Goal: Information Seeking & Learning: Learn about a topic

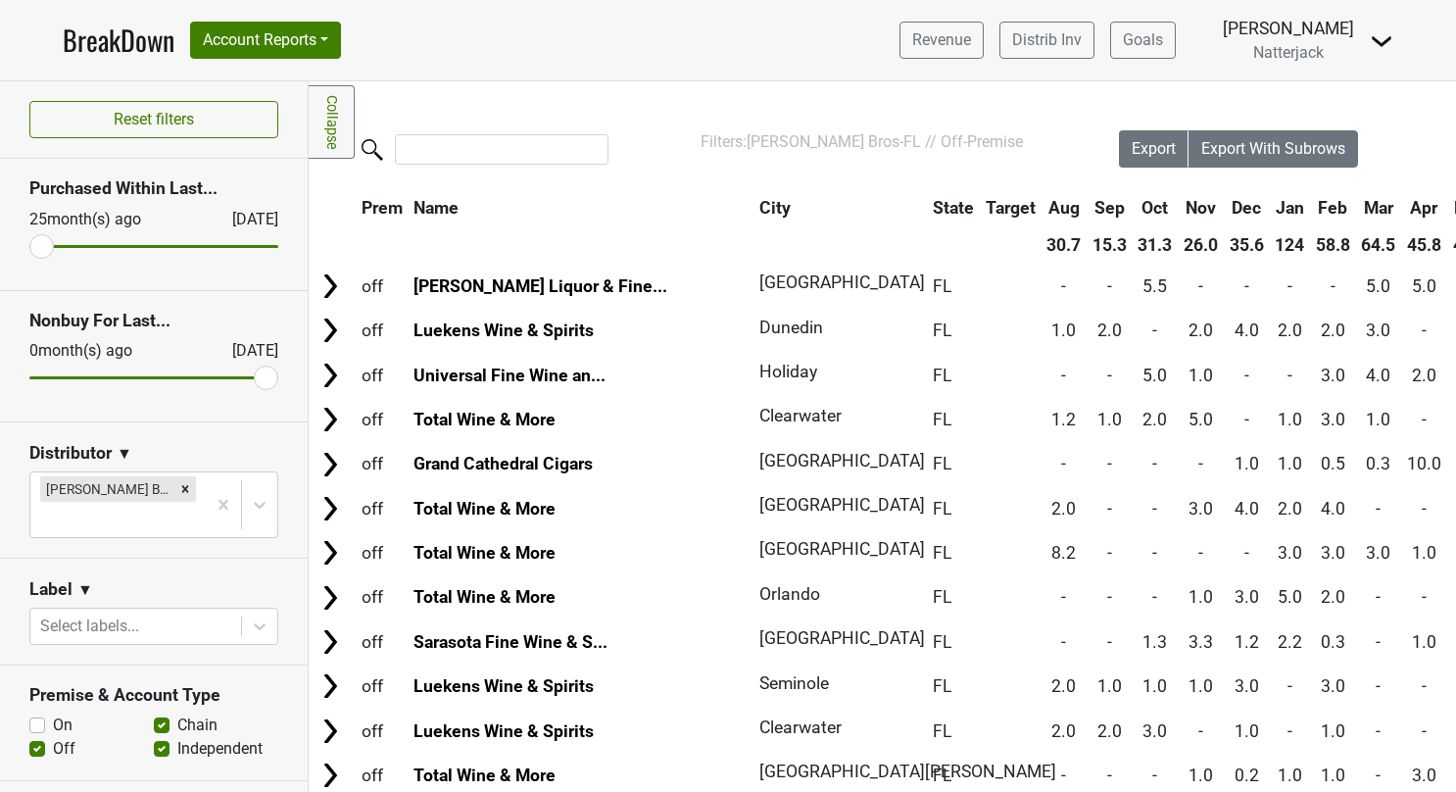
scroll to position [727, 17]
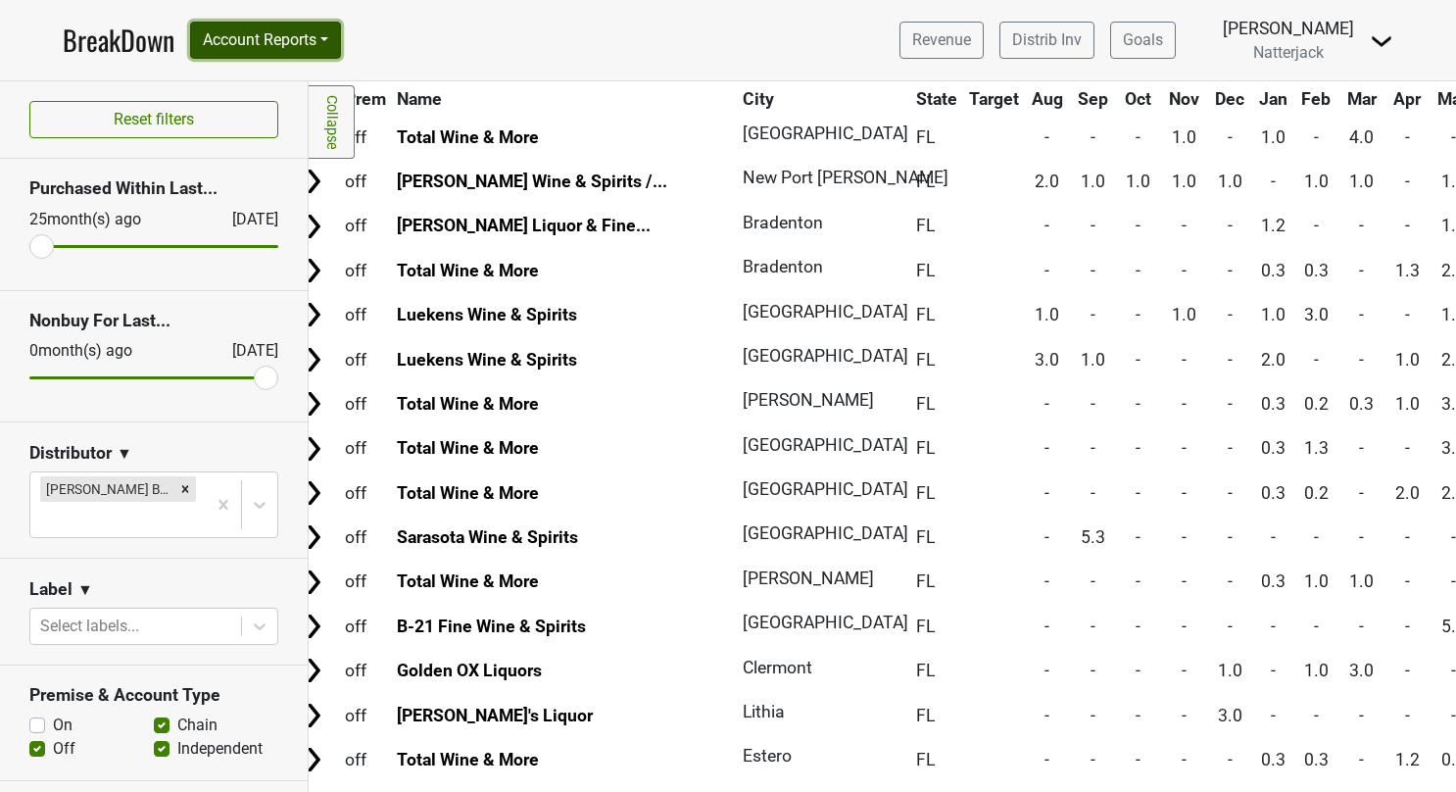
click at [339, 29] on button "Account Reports" at bounding box center [265, 40] width 151 height 37
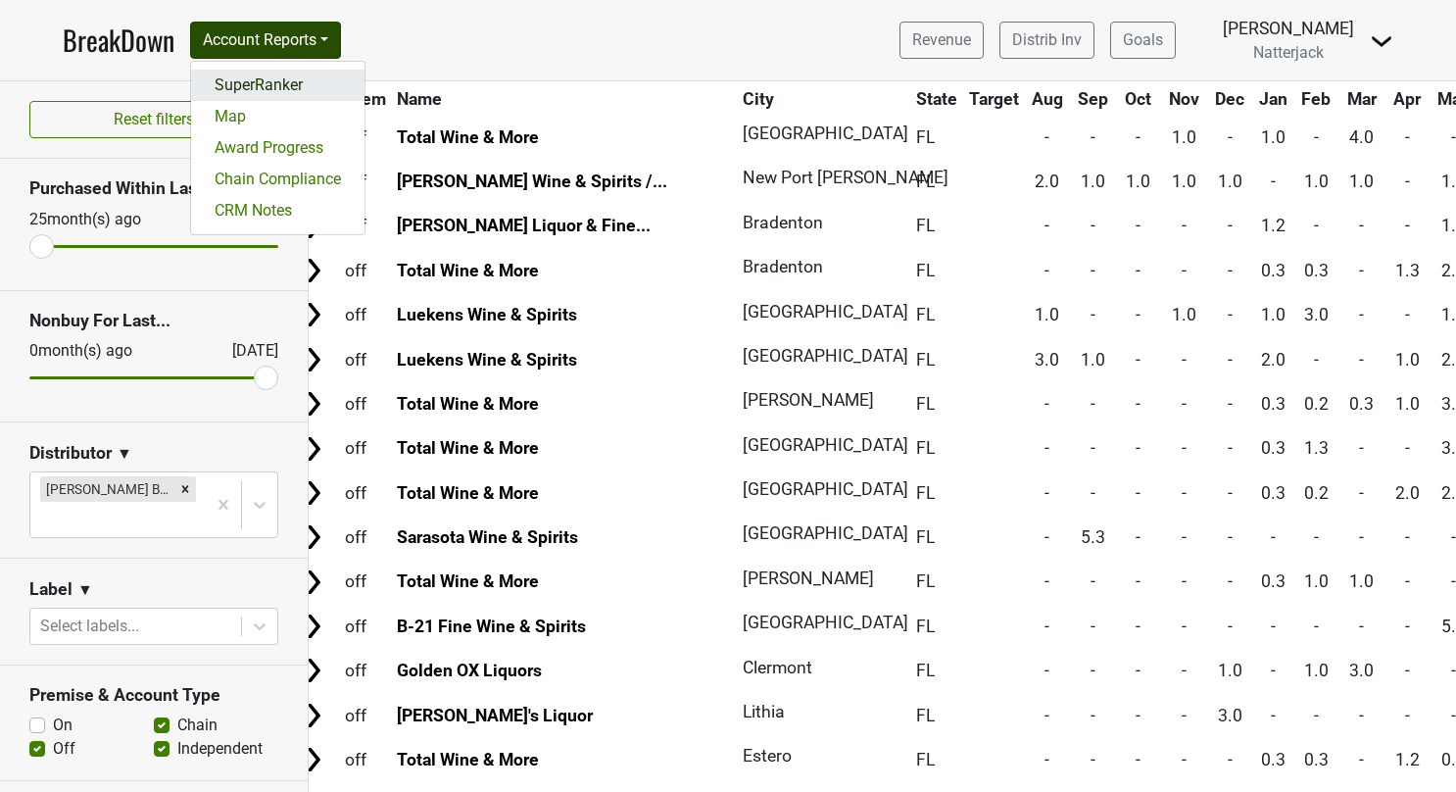
click at [273, 76] on link "SuperRanker" at bounding box center [277, 85] width 173 height 31
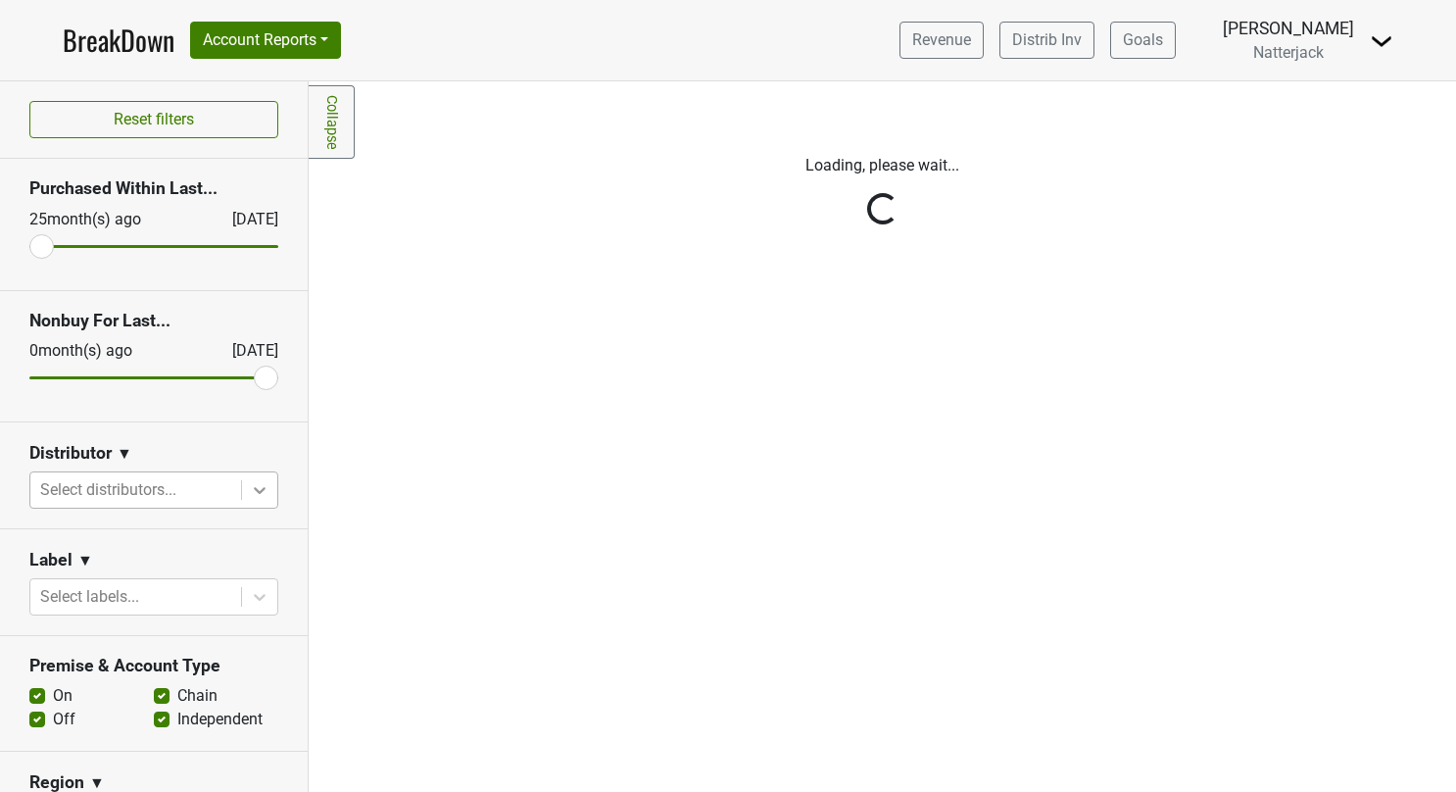
click at [250, 496] on icon at bounding box center [260, 490] width 20 height 20
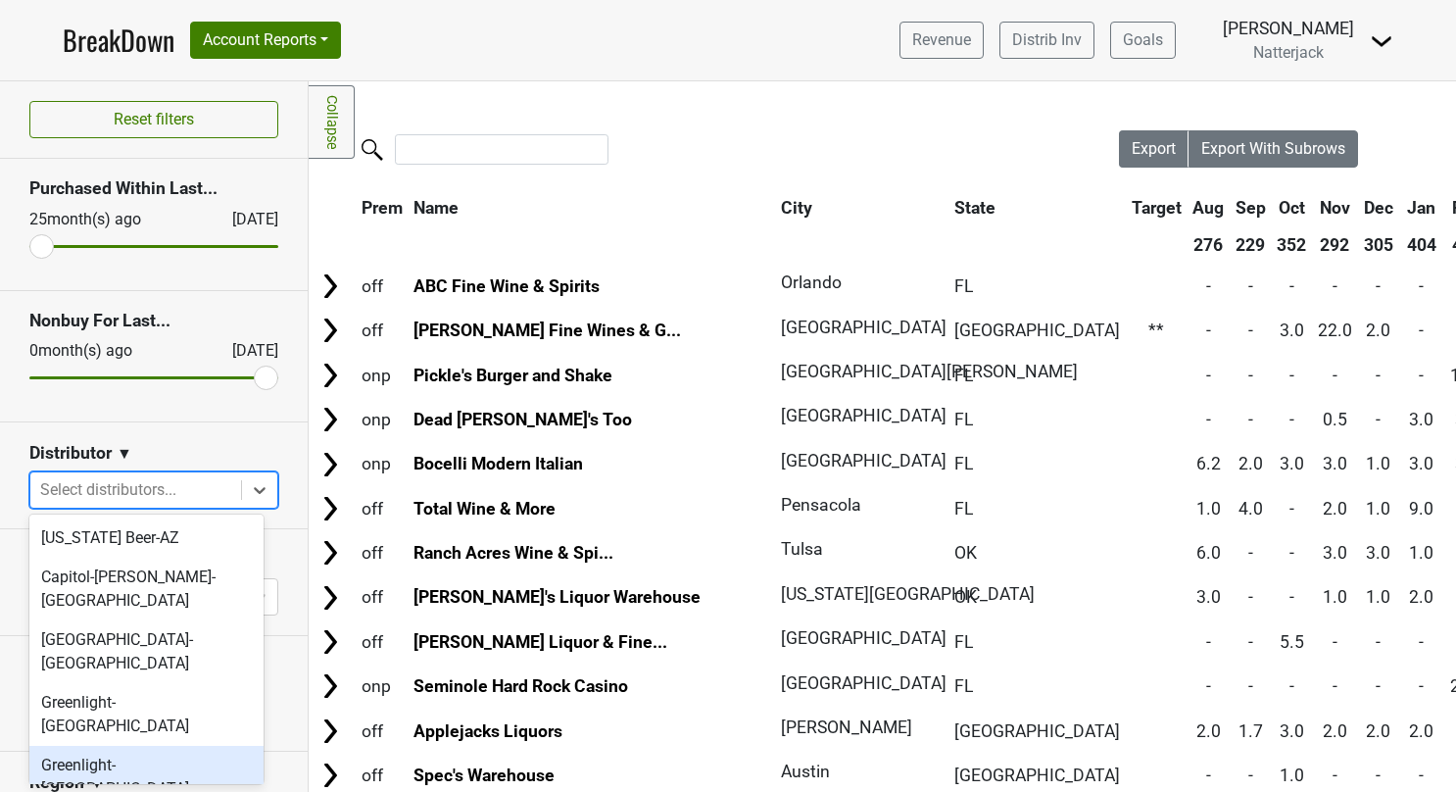
drag, startPoint x: 164, startPoint y: 653, endPoint x: 161, endPoint y: 682, distance: 29.5
click at [161, 682] on div "[US_STATE] Beer-AZ Capitol-[PERSON_NAME]-[GEOGRAPHIC_DATA] [GEOGRAPHIC_DATA]-[G…" at bounding box center [146, 650] width 234 height 270
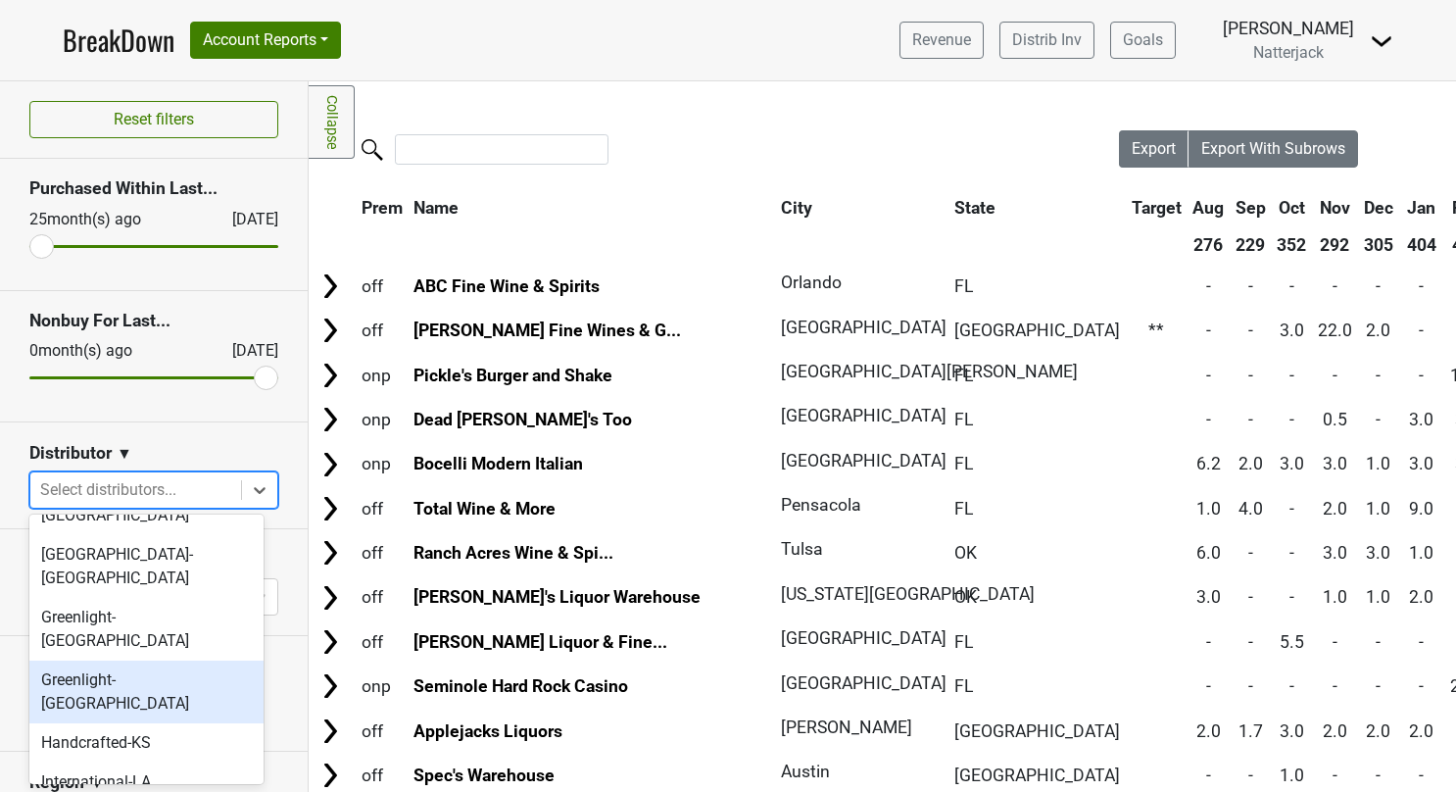
scroll to position [93, 0]
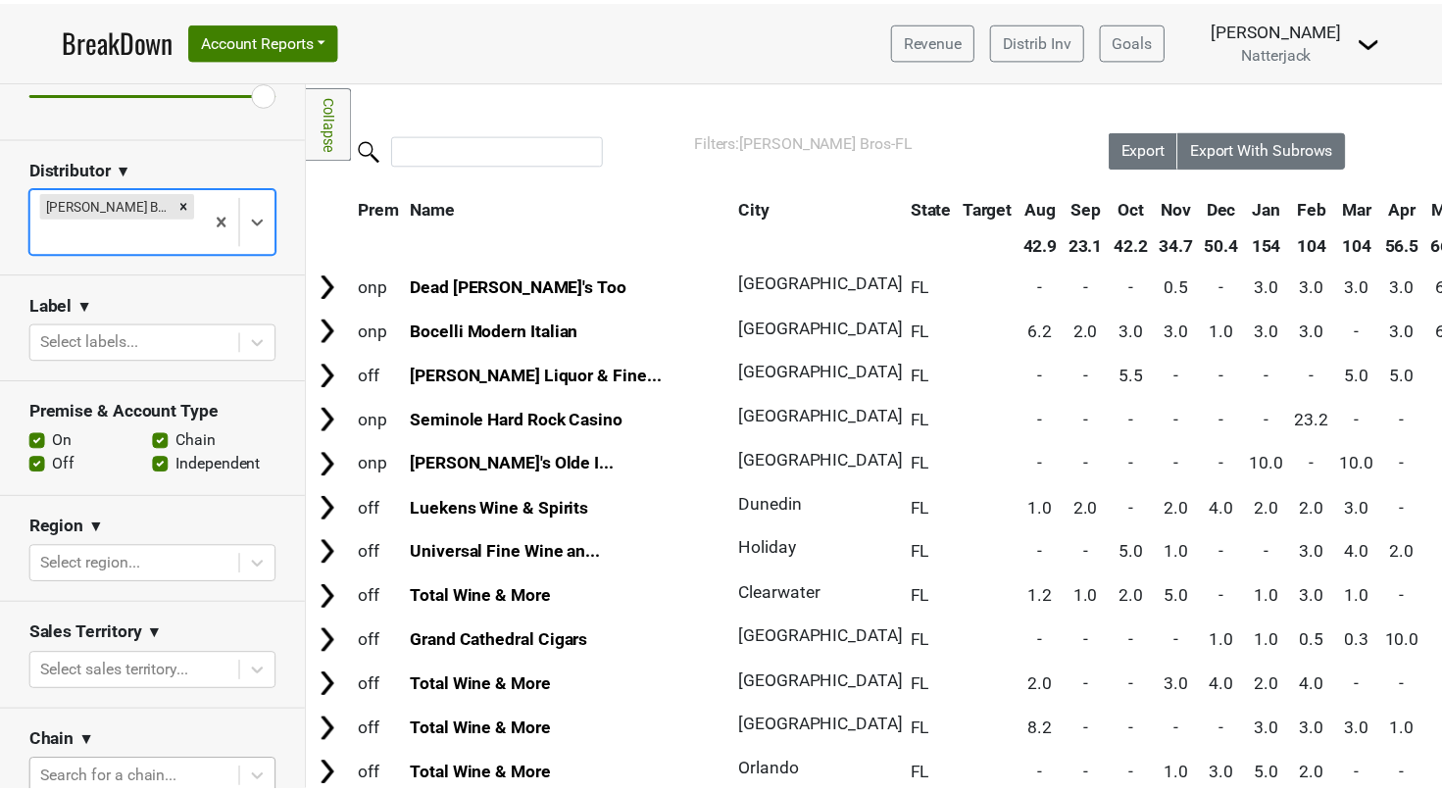
scroll to position [28, 0]
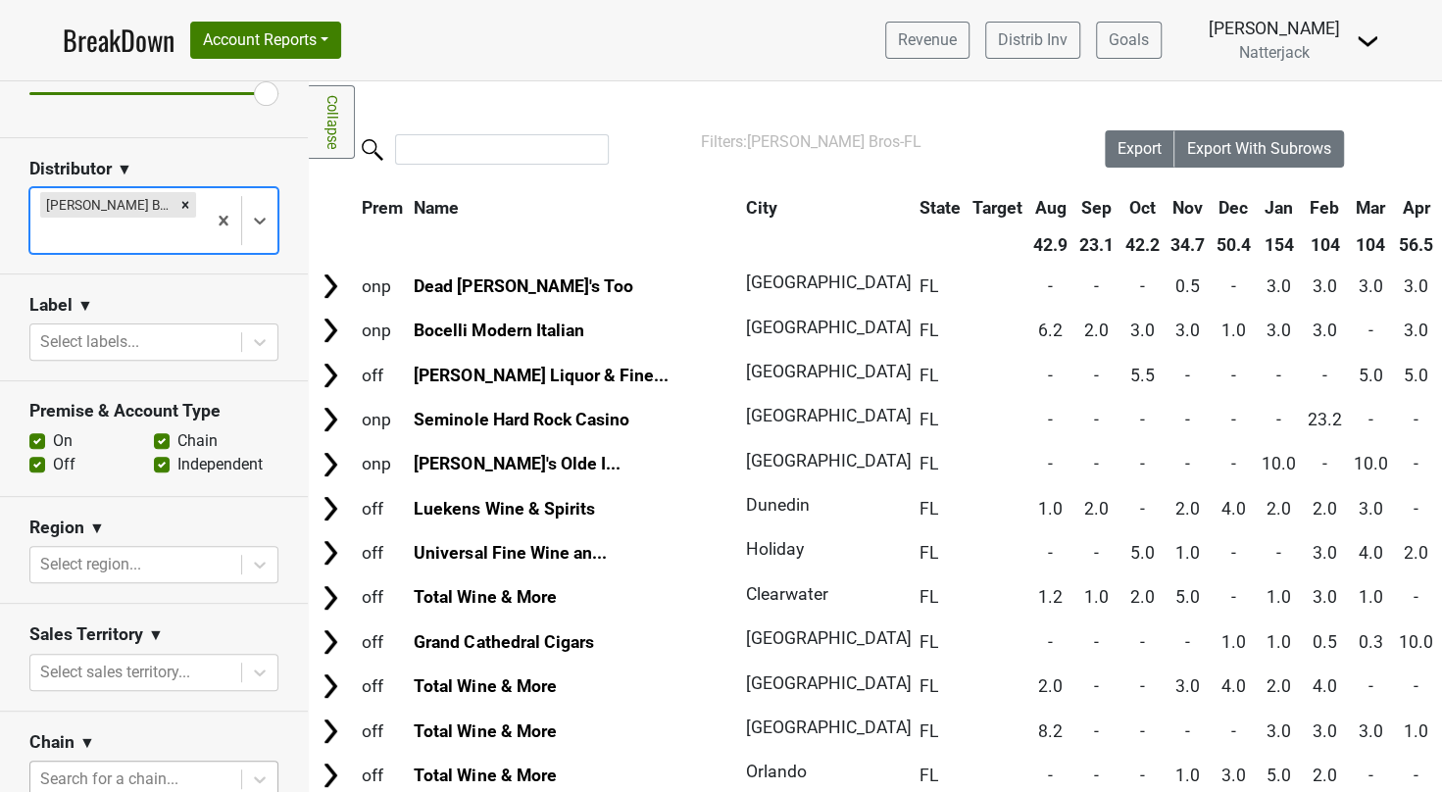
click at [161, 748] on body "BreakDown Account Reports SuperRanker Map Award Progress Chain Compliance CRM N…" at bounding box center [721, 396] width 1442 height 792
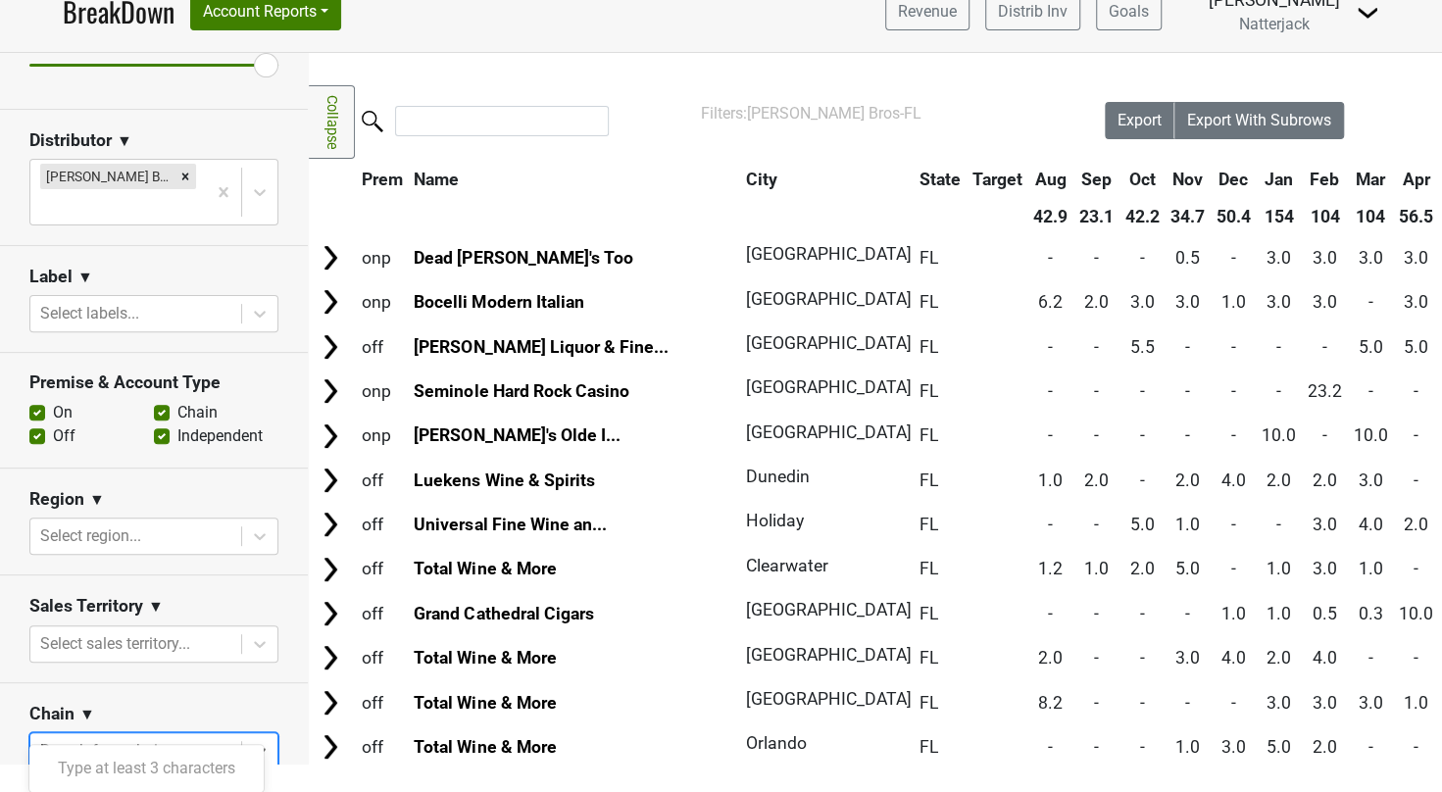
click at [161, 748] on div "Type at least 3 characters" at bounding box center [146, 768] width 234 height 47
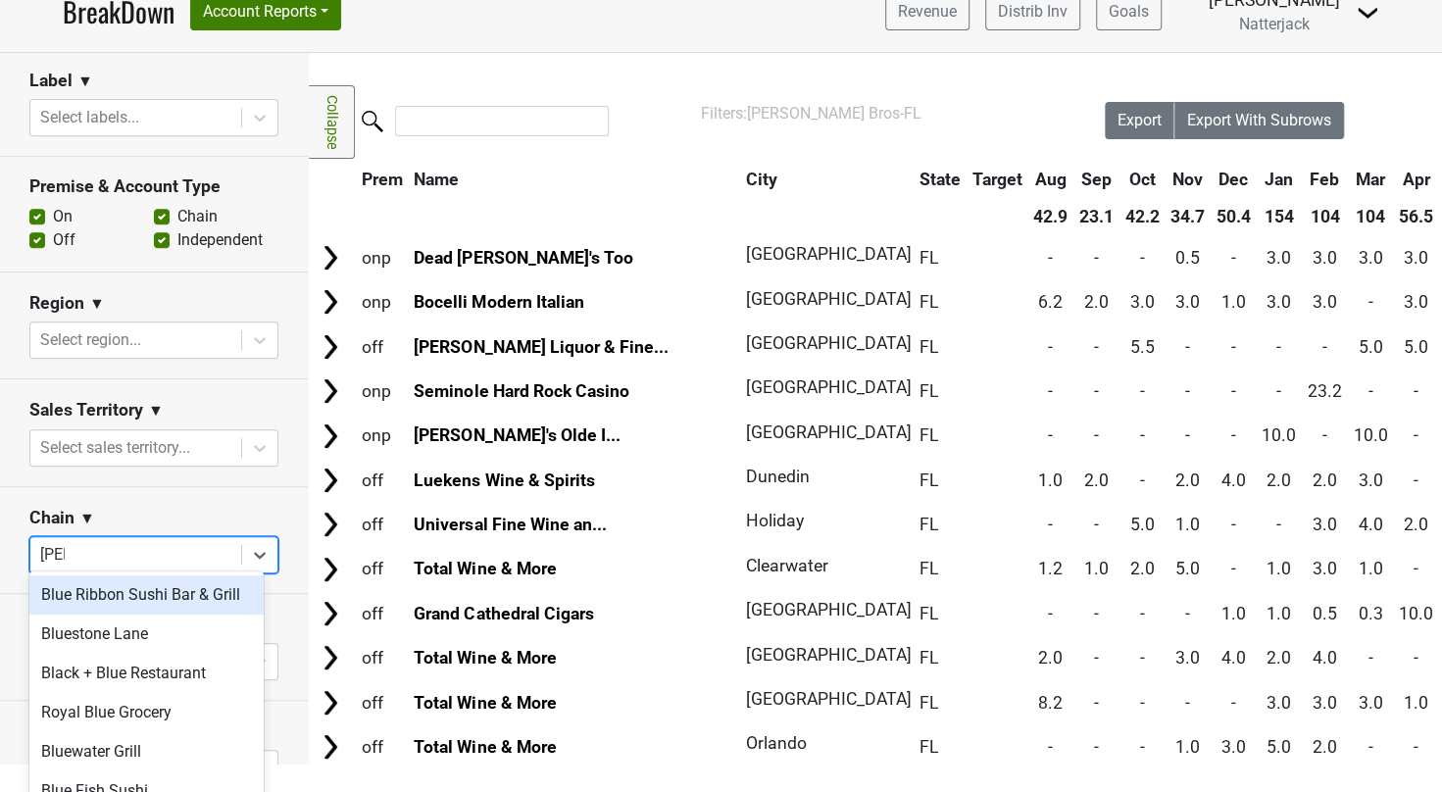
scroll to position [482, 0]
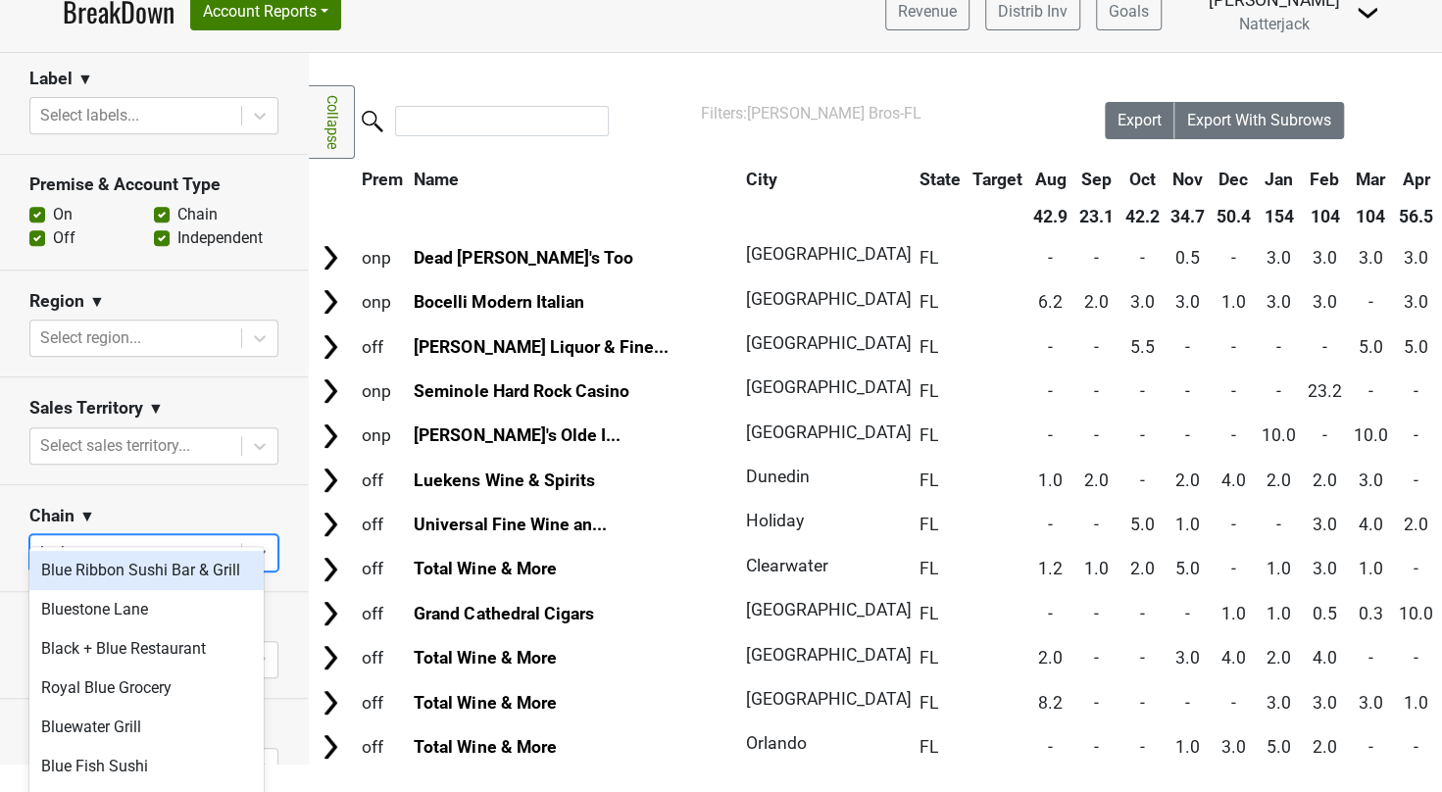
type input "lueke"
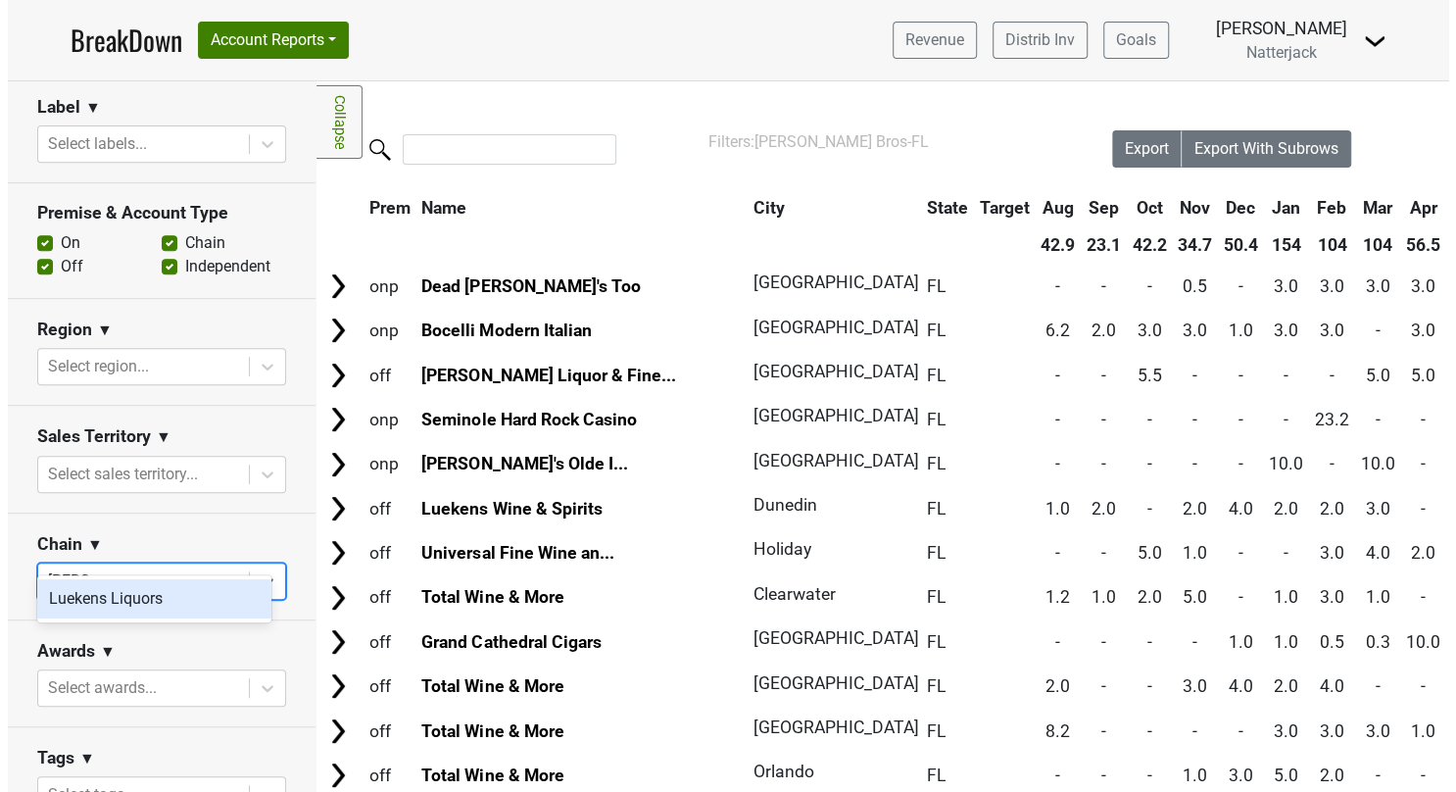
scroll to position [0, 0]
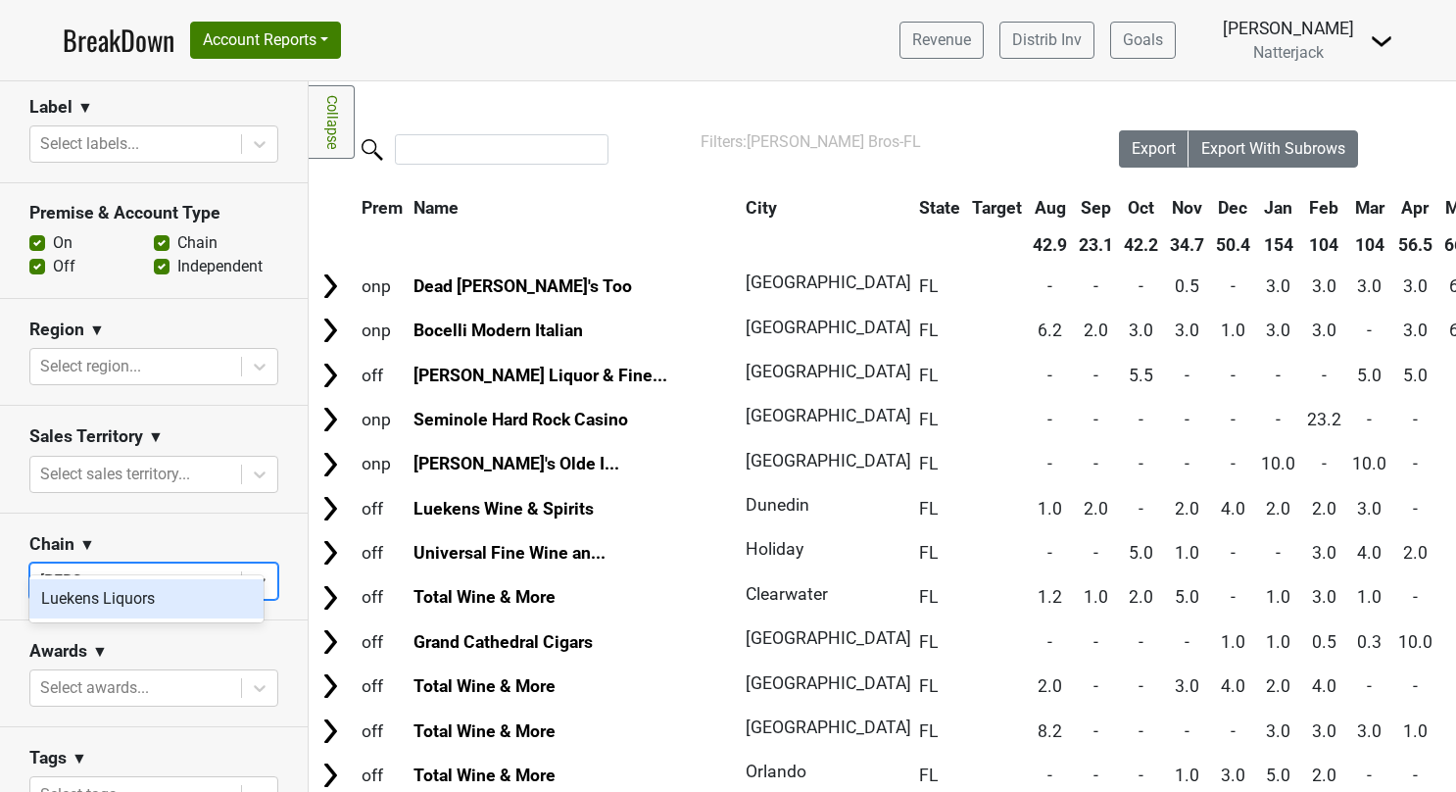
click at [133, 610] on div "Luekens Liquors" at bounding box center [146, 598] width 234 height 39
click at [251, 571] on icon at bounding box center [260, 581] width 20 height 20
type input "Total"
click at [157, 600] on div "Total Wine & More" at bounding box center [146, 598] width 234 height 39
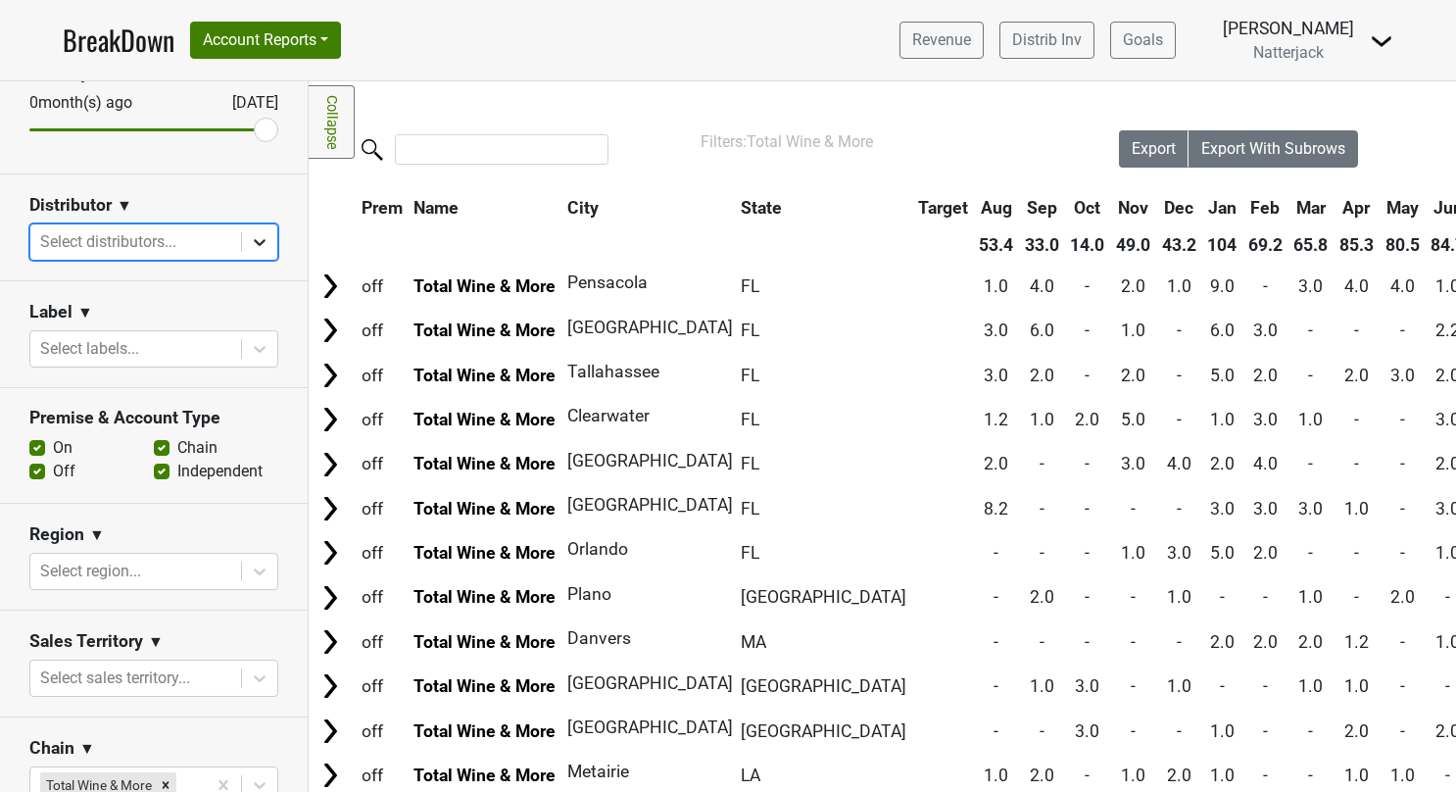
click at [250, 244] on icon at bounding box center [260, 242] width 20 height 20
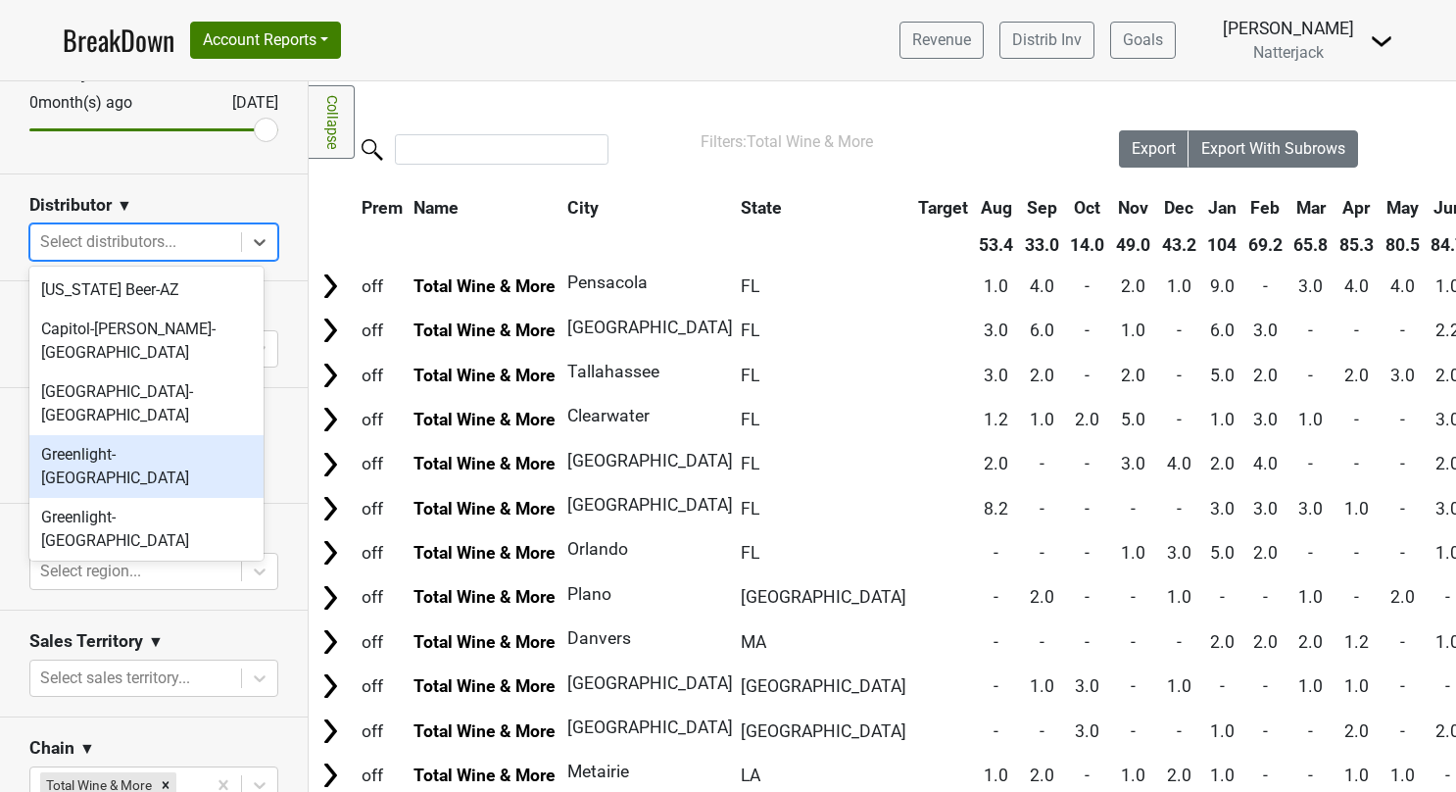
click at [146, 435] on div "Greenlight-FL" at bounding box center [146, 466] width 234 height 63
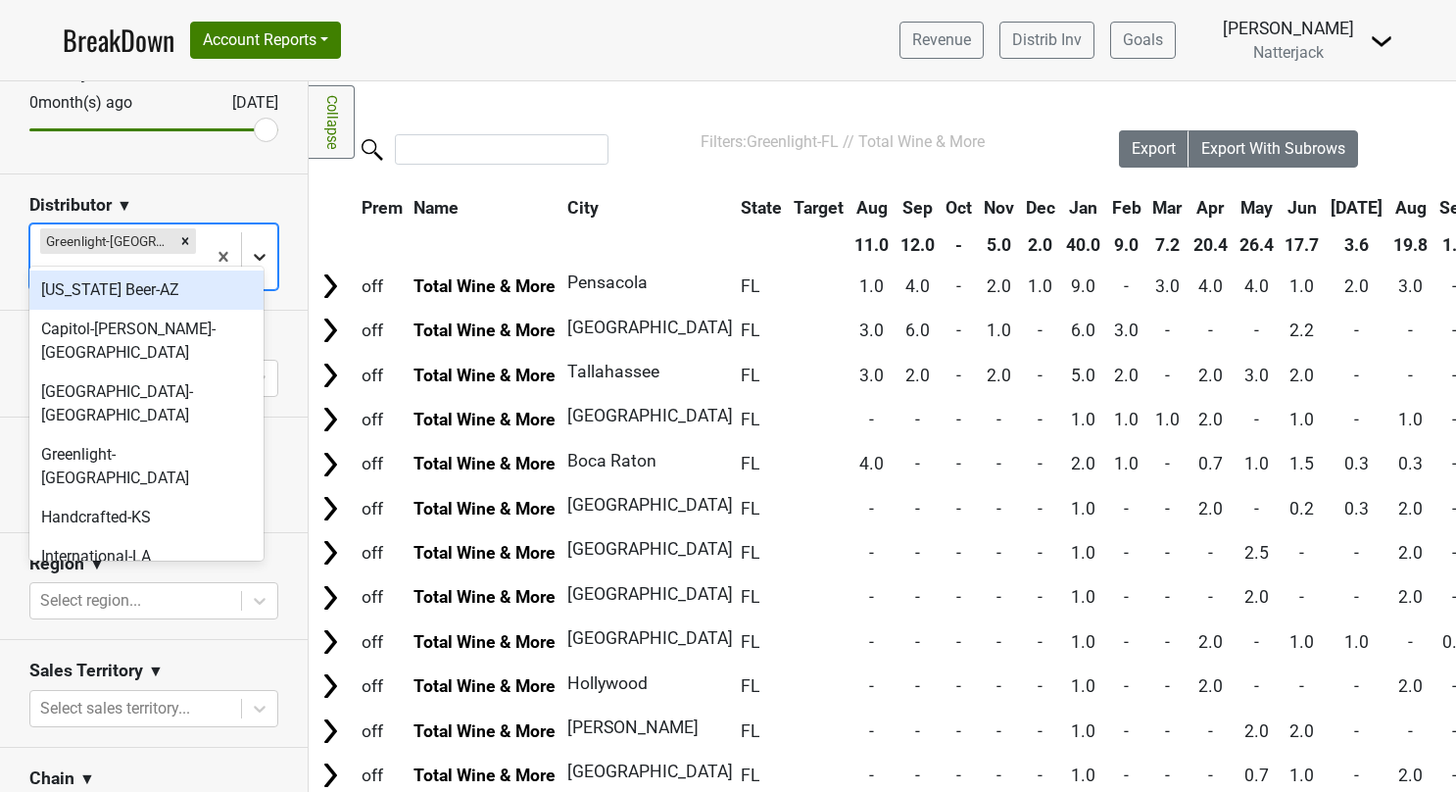
click at [250, 247] on icon at bounding box center [260, 257] width 20 height 20
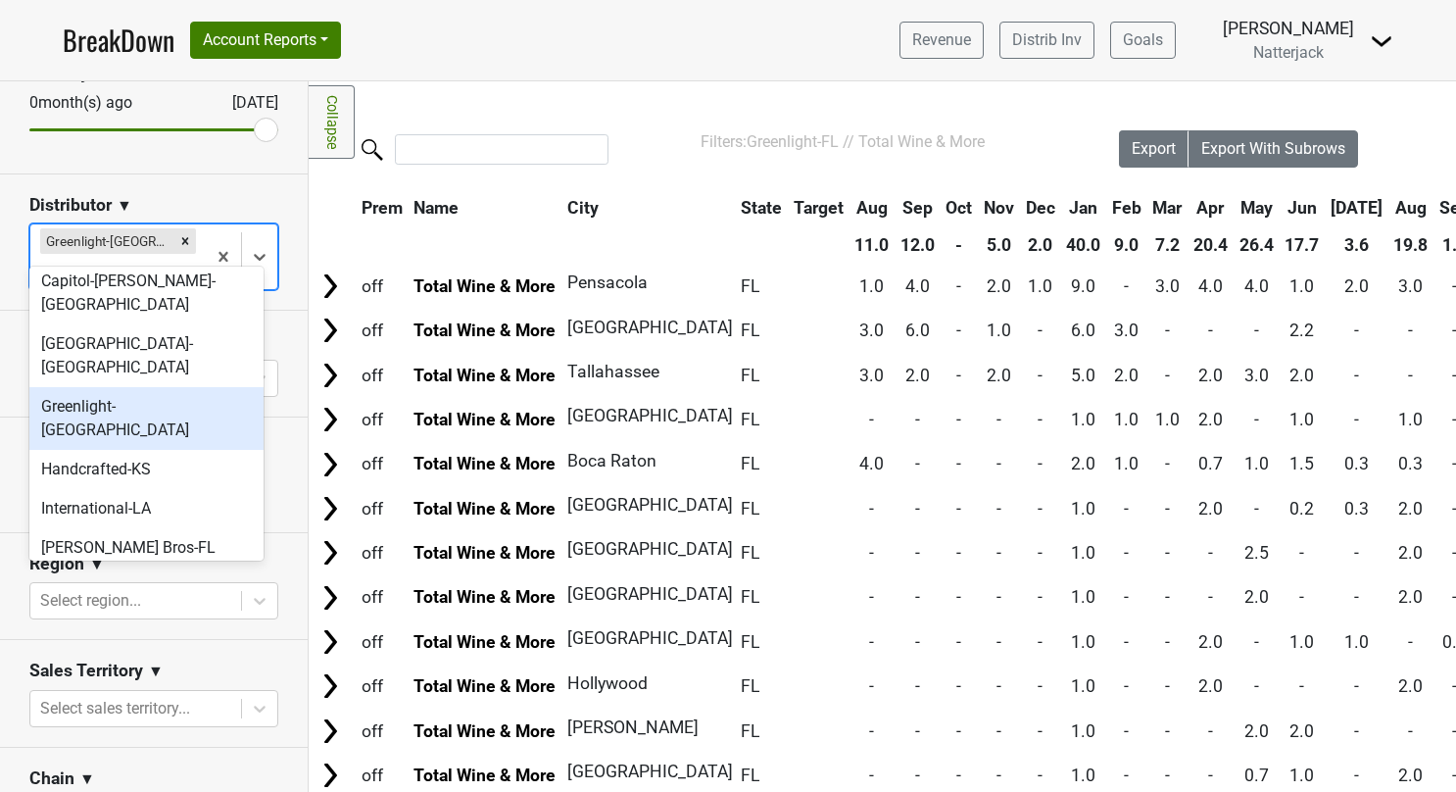
scroll to position [49, 0]
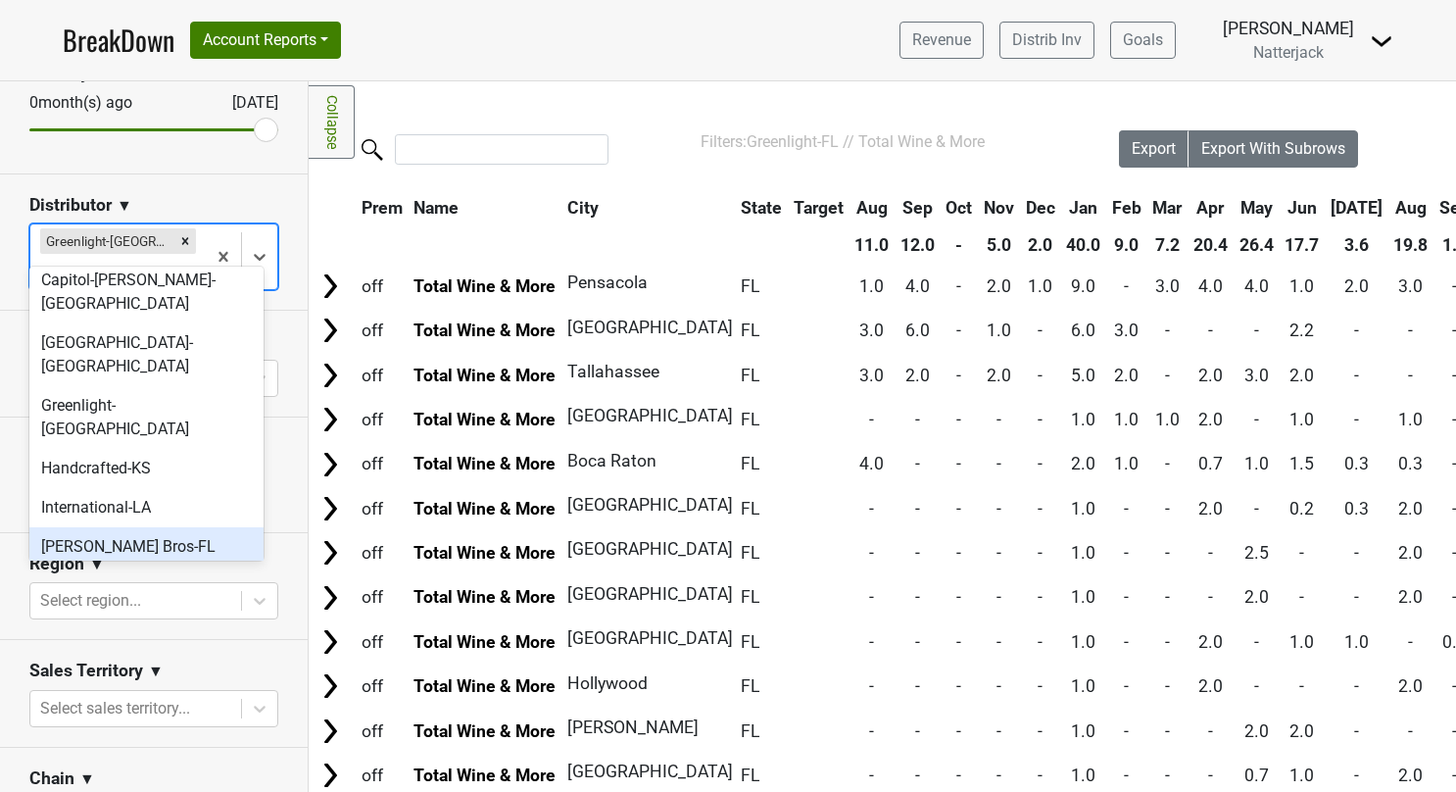
click at [138, 527] on div "[PERSON_NAME] Bros-FL" at bounding box center [146, 546] width 234 height 39
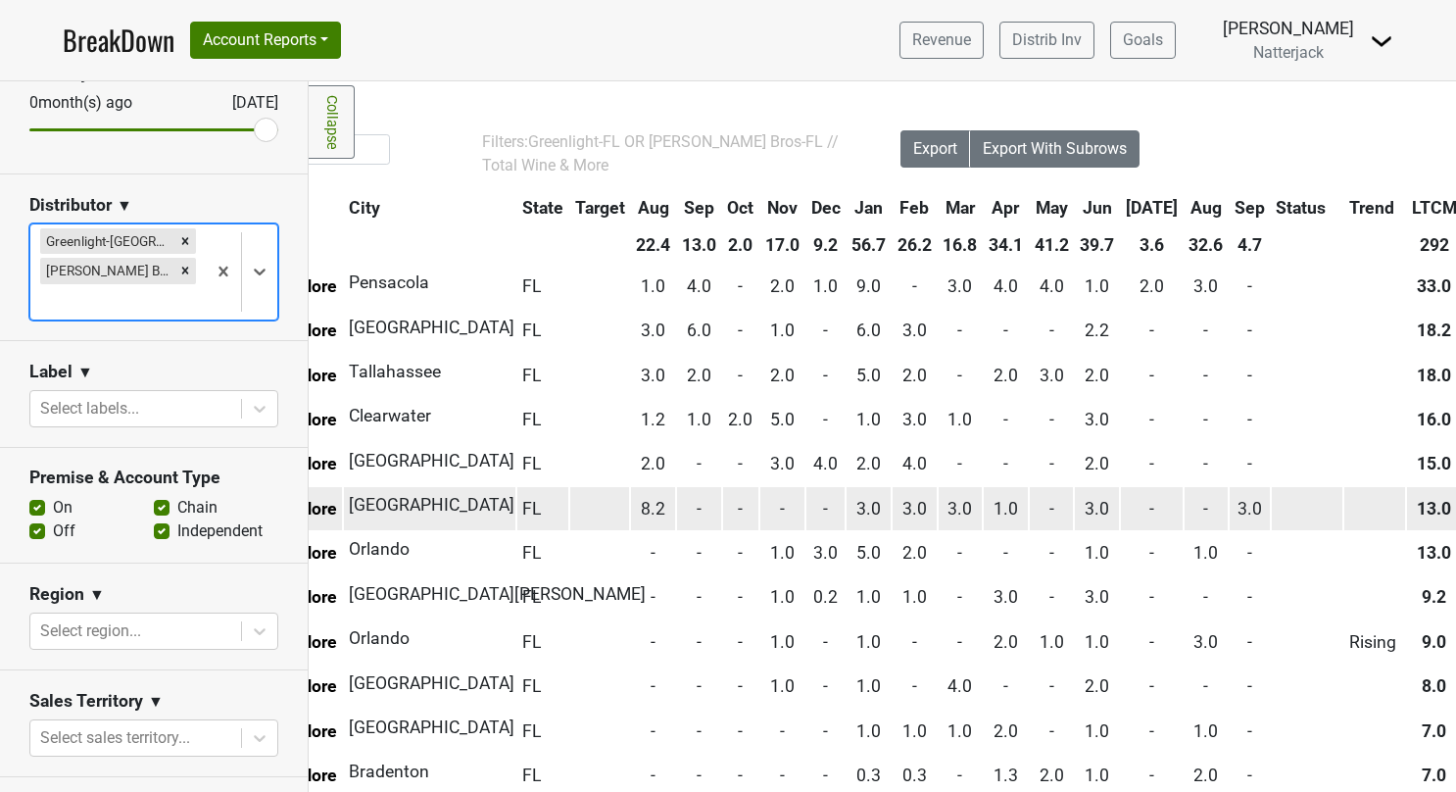
scroll to position [0, 220]
